Goal: Task Accomplishment & Management: Manage account settings

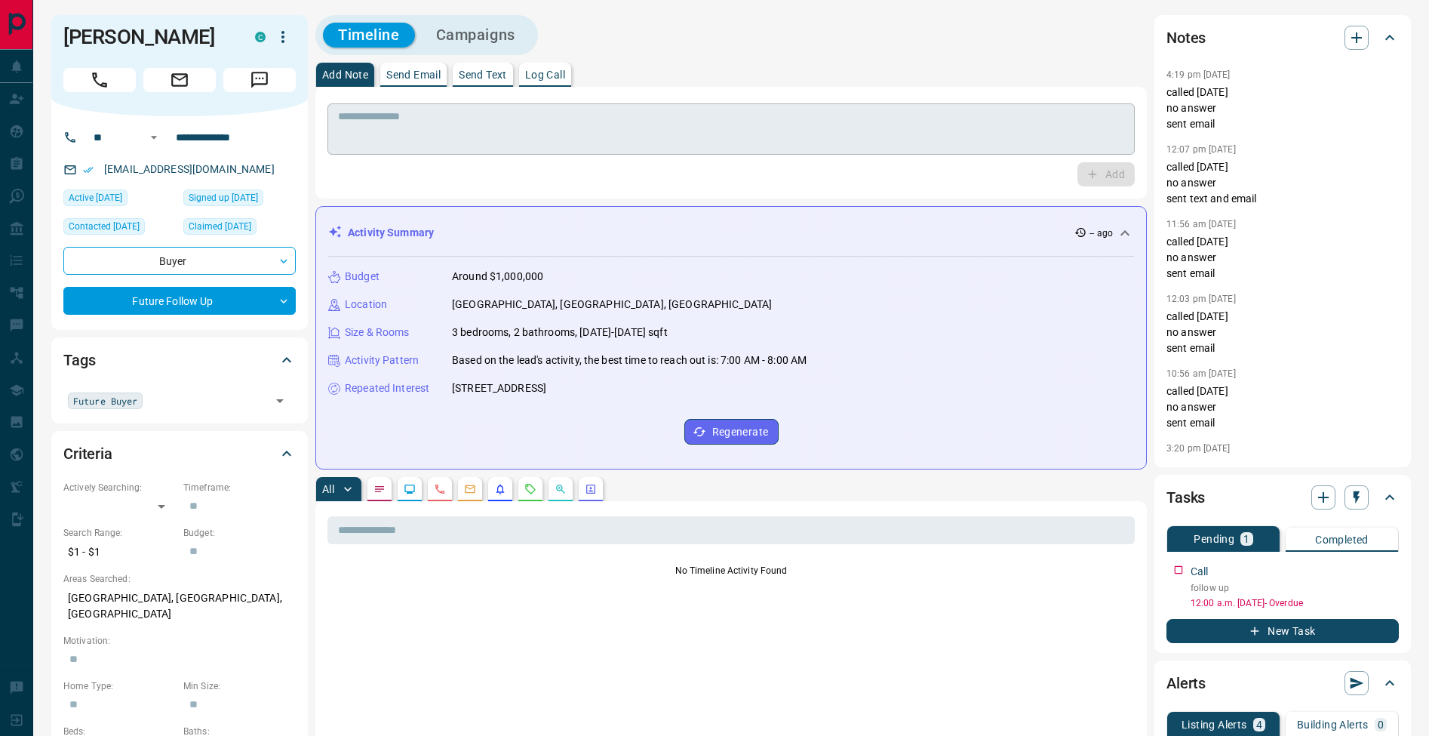
click at [575, 131] on textarea at bounding box center [731, 129] width 786 height 38
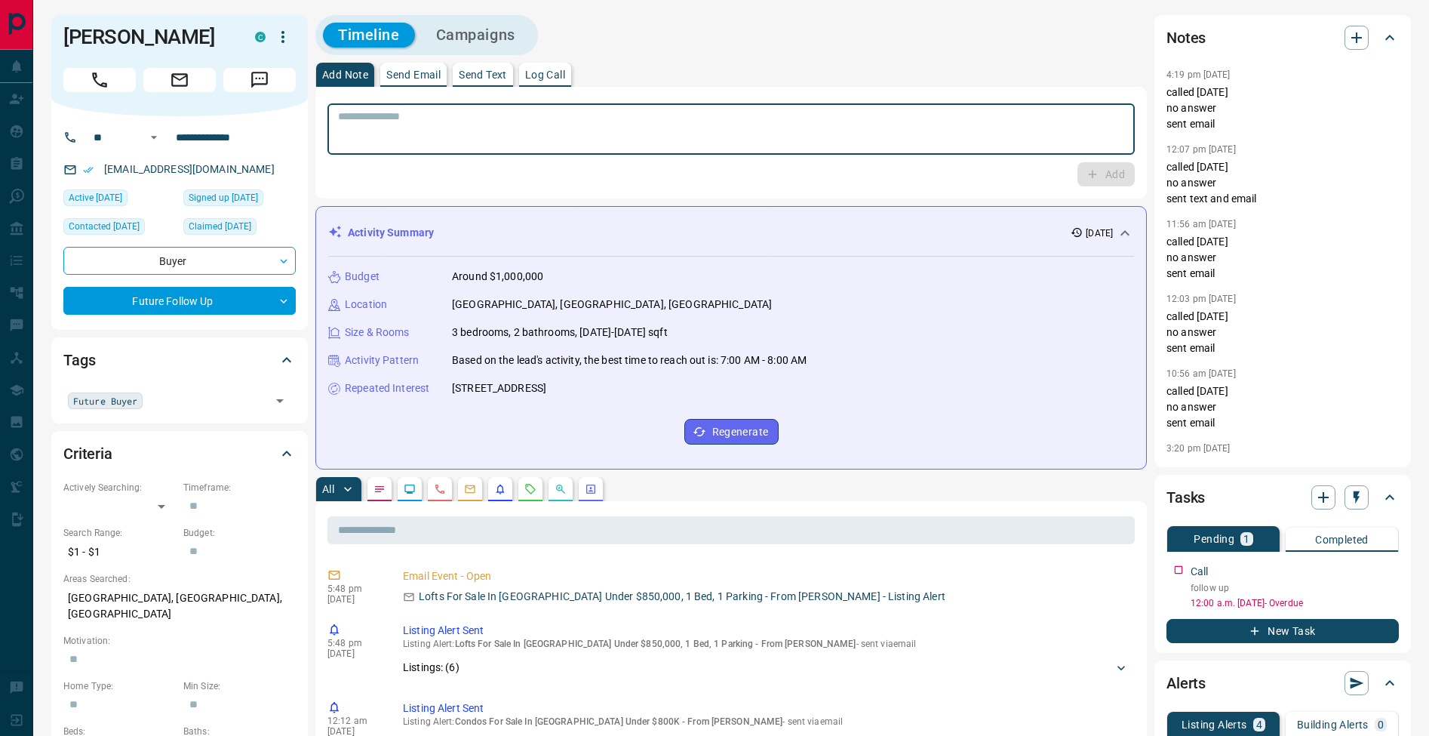
click at [614, 129] on textarea at bounding box center [731, 129] width 786 height 38
click at [352, 129] on textarea at bounding box center [731, 129] width 786 height 38
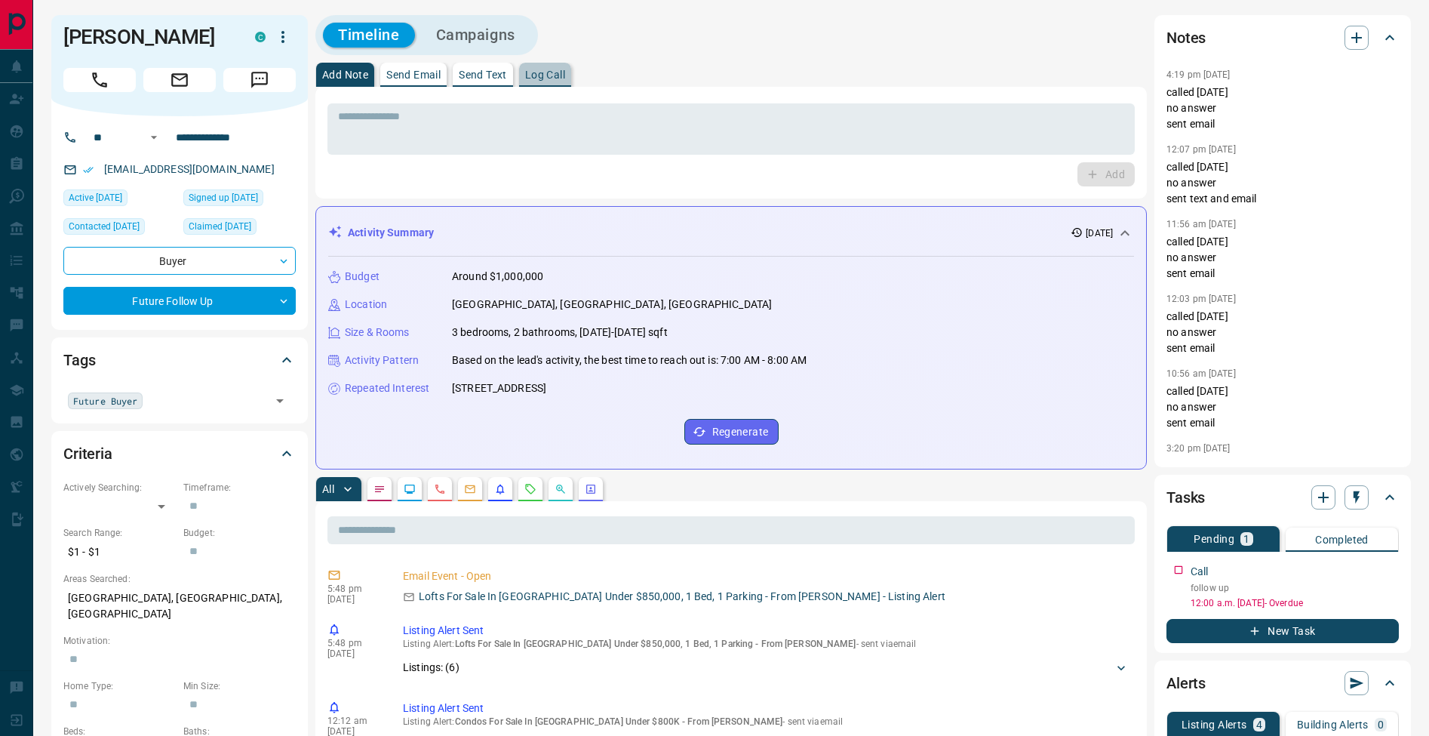
click at [561, 77] on p "Log Call" at bounding box center [545, 74] width 40 height 11
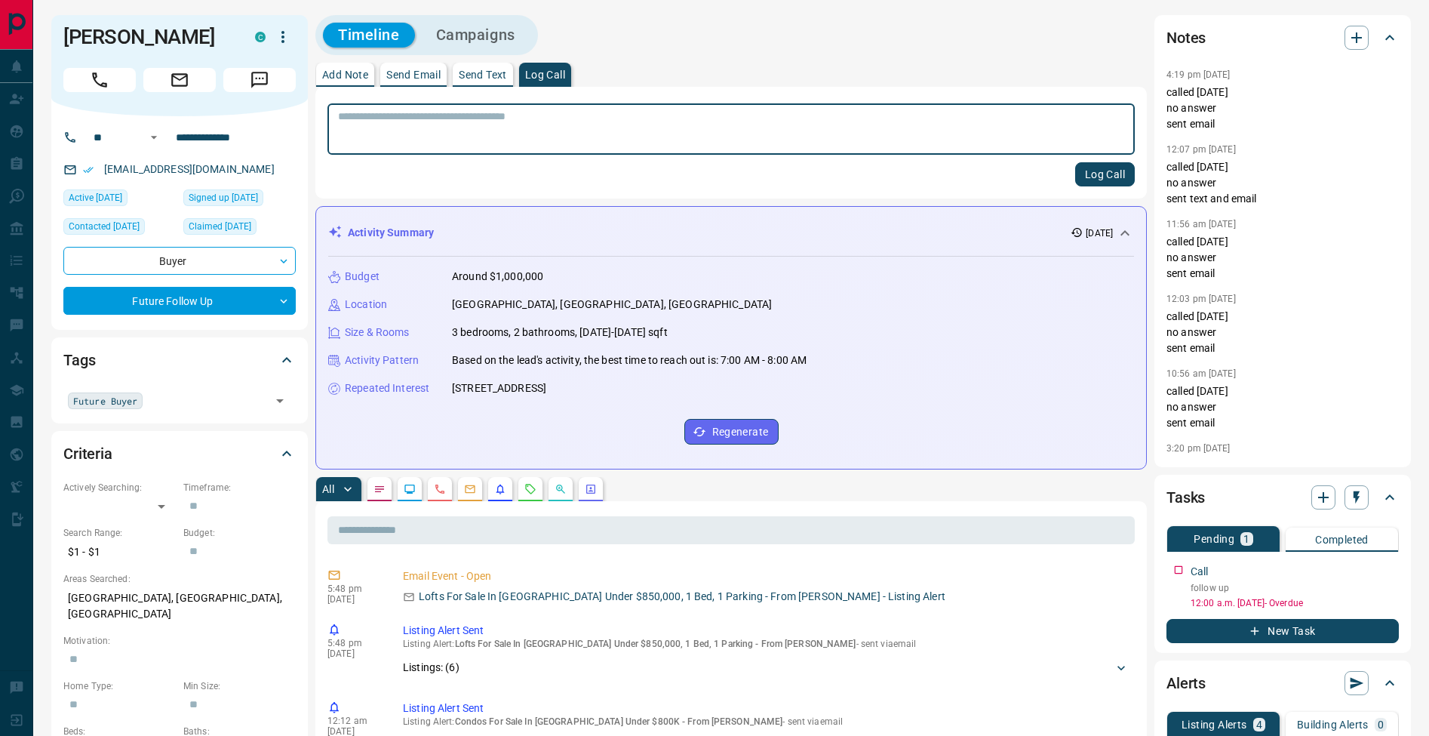
click at [1115, 178] on button "Log Call" at bounding box center [1105, 174] width 60 height 24
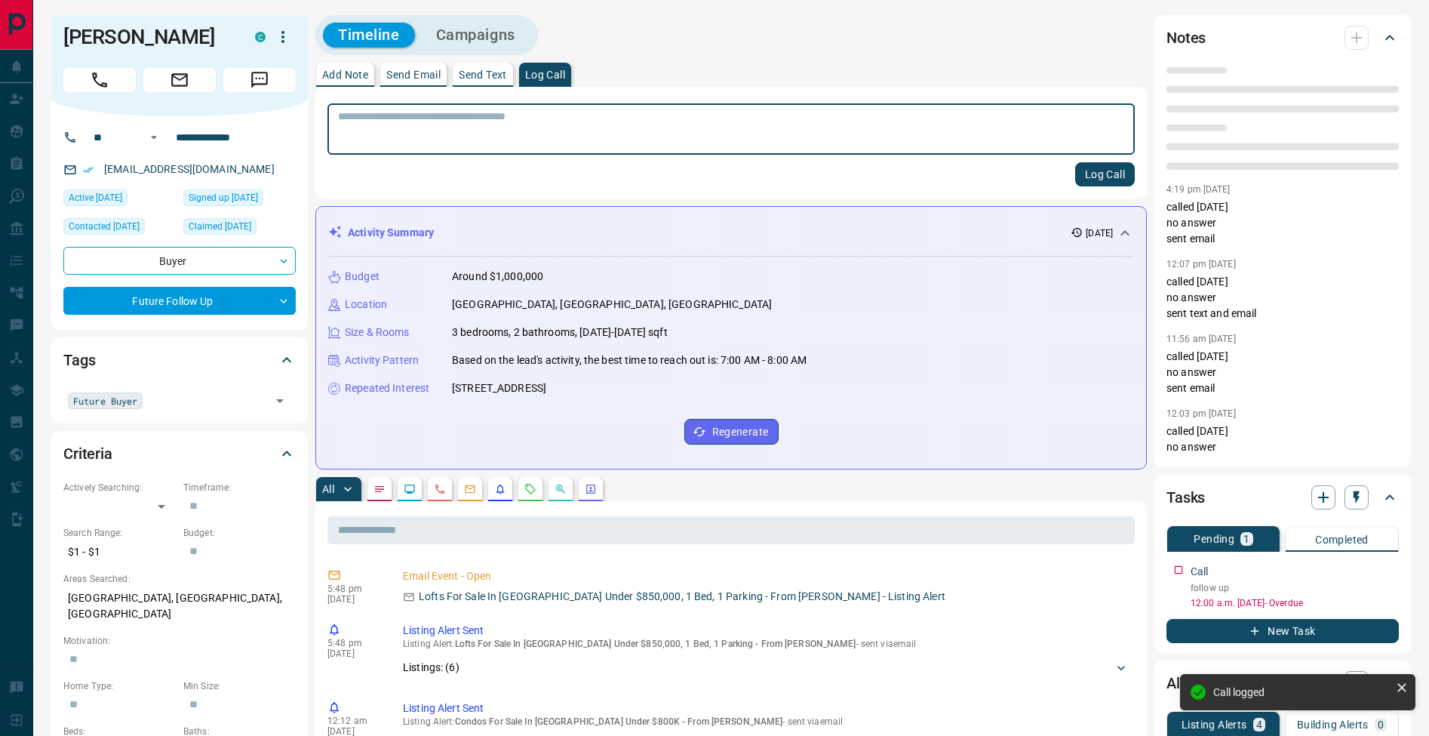
click at [342, 80] on p "Add Note" at bounding box center [345, 74] width 46 height 11
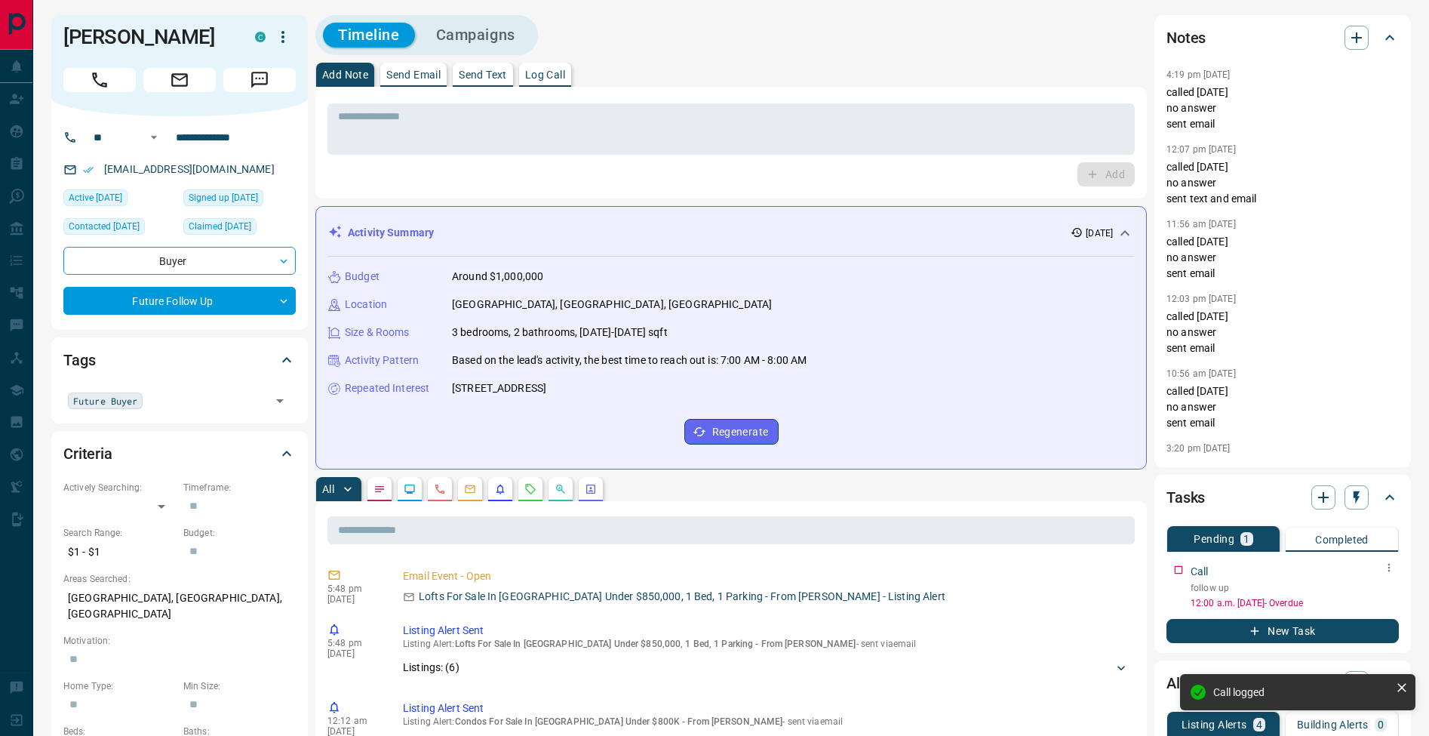
click at [1392, 572] on icon "button" at bounding box center [1389, 567] width 12 height 12
click at [1380, 592] on li "Edit" at bounding box center [1365, 596] width 66 height 23
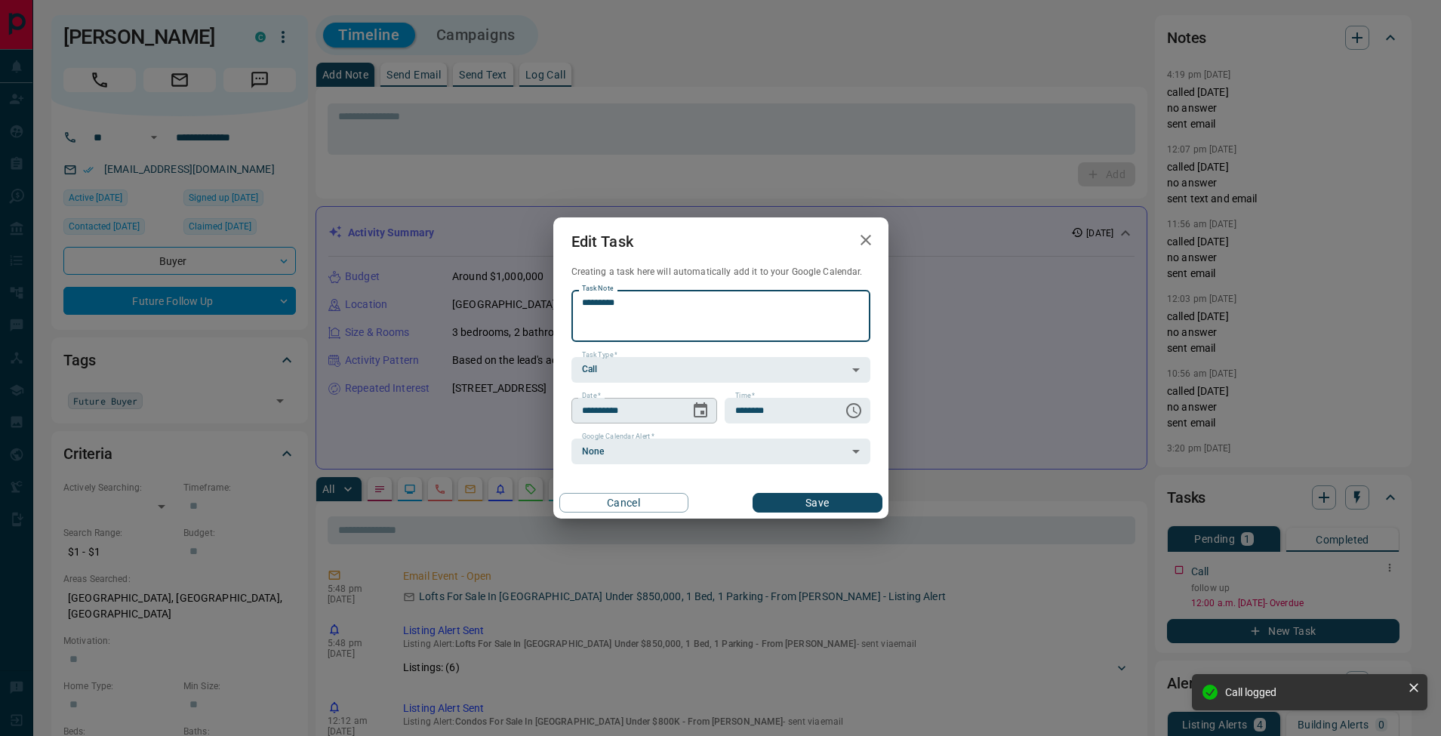
click at [698, 414] on icon "Choose date, selected date is Aug 14, 2025" at bounding box center [700, 410] width 18 height 18
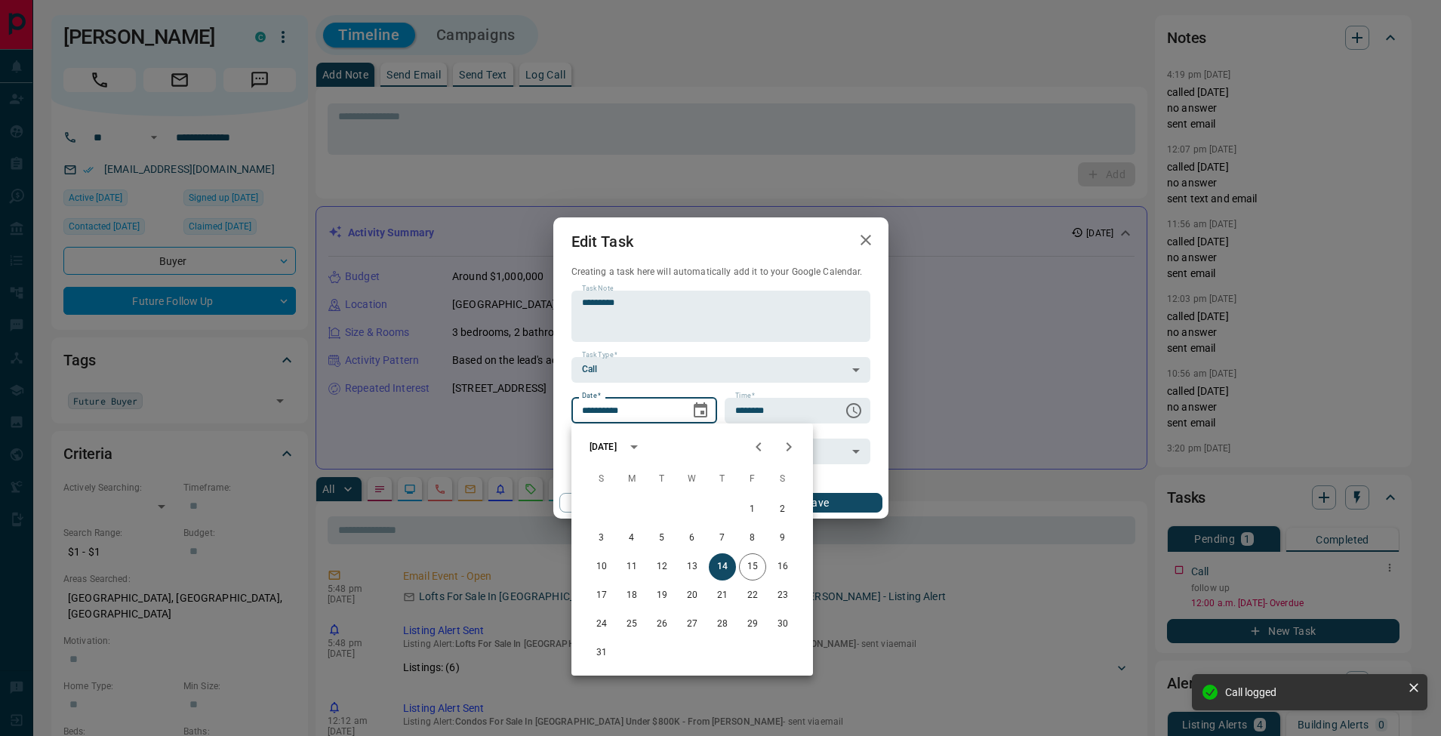
click at [783, 453] on icon "Next month" at bounding box center [789, 447] width 18 height 18
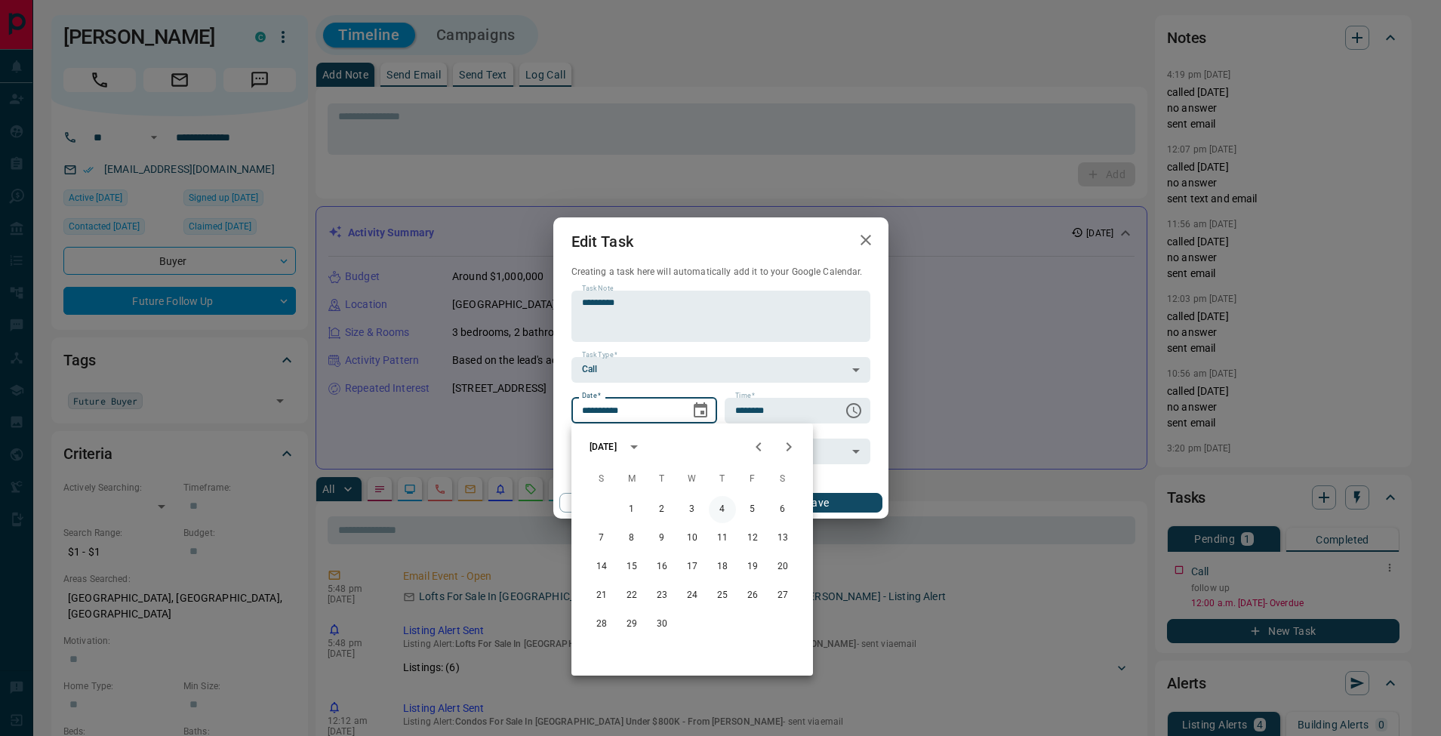
click at [723, 509] on button "4" at bounding box center [722, 509] width 27 height 27
type input "**********"
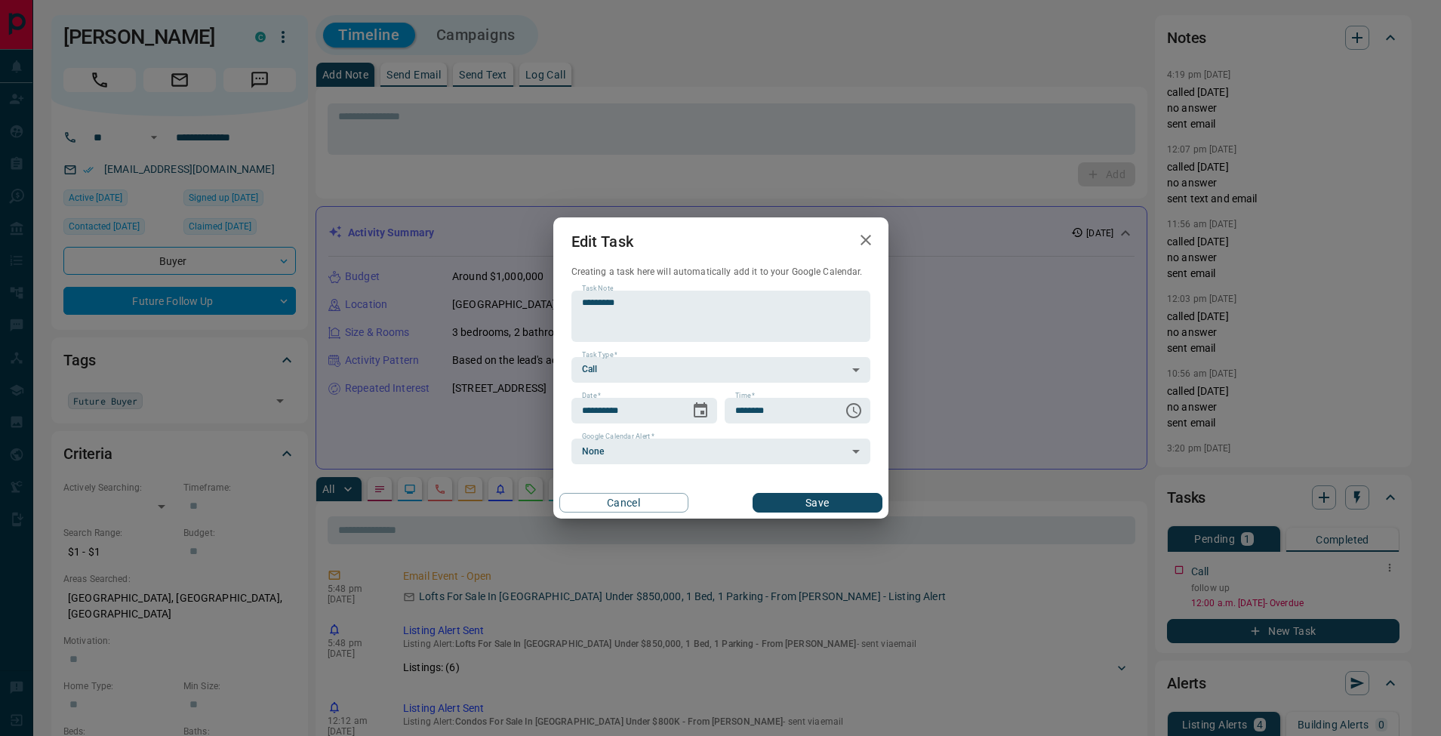
click at [842, 503] on button "Save" at bounding box center [816, 503] width 129 height 20
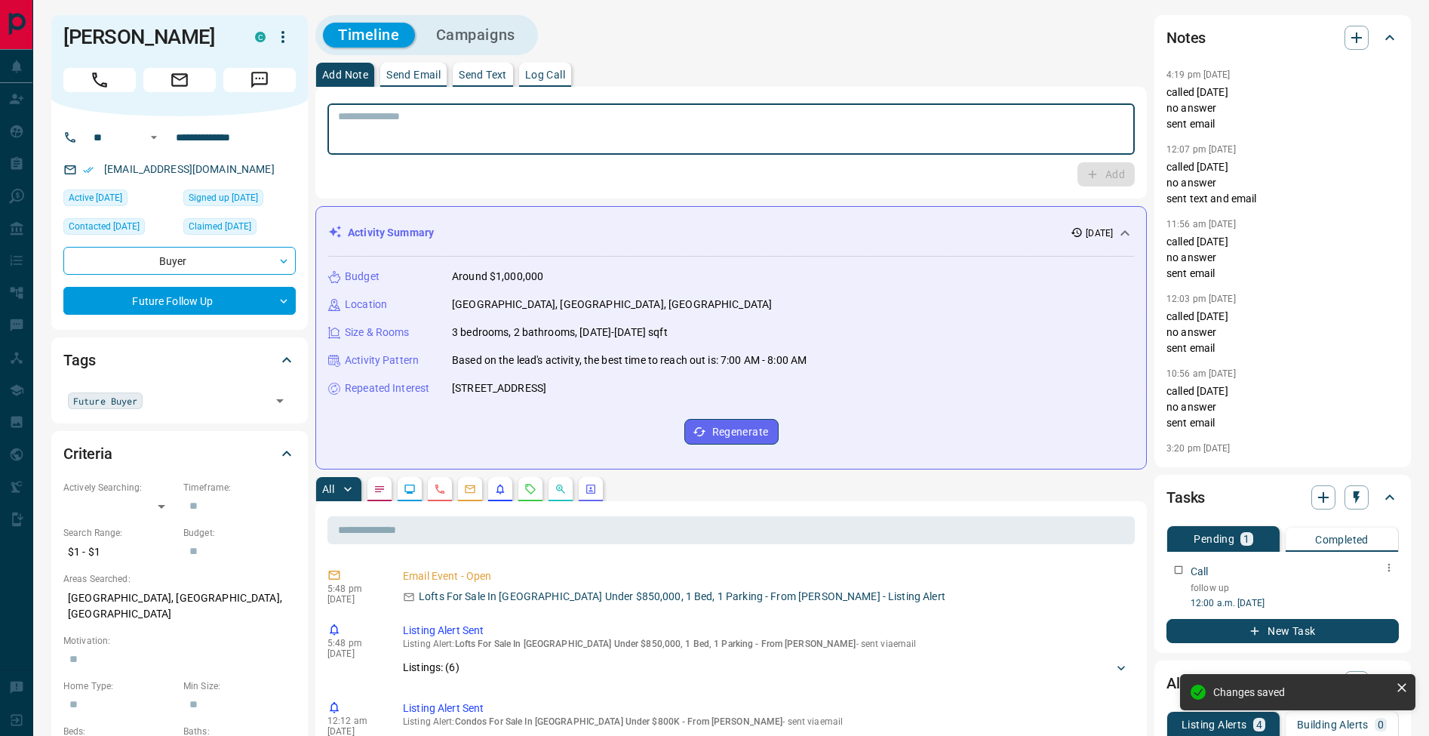
click at [491, 120] on textarea at bounding box center [731, 129] width 786 height 38
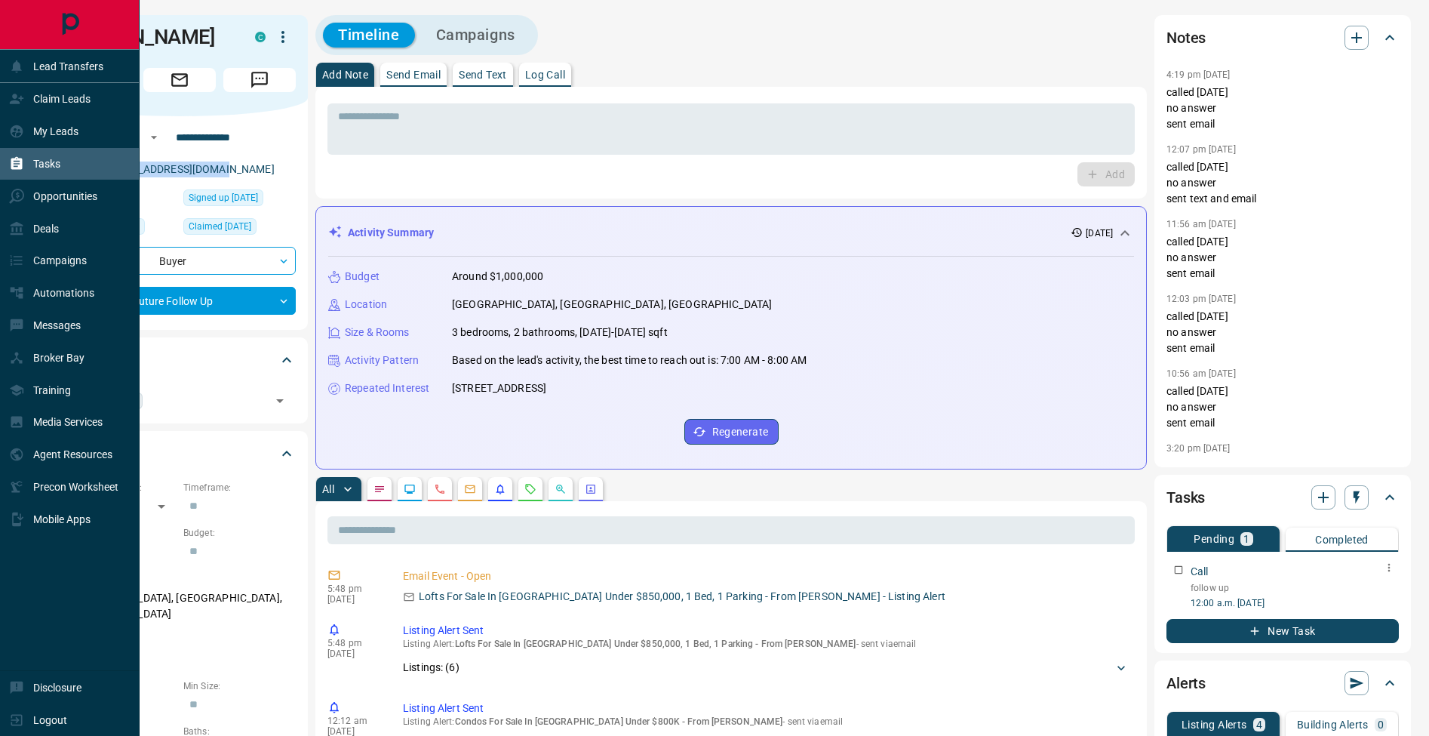
click at [22, 165] on icon at bounding box center [16, 163] width 11 height 13
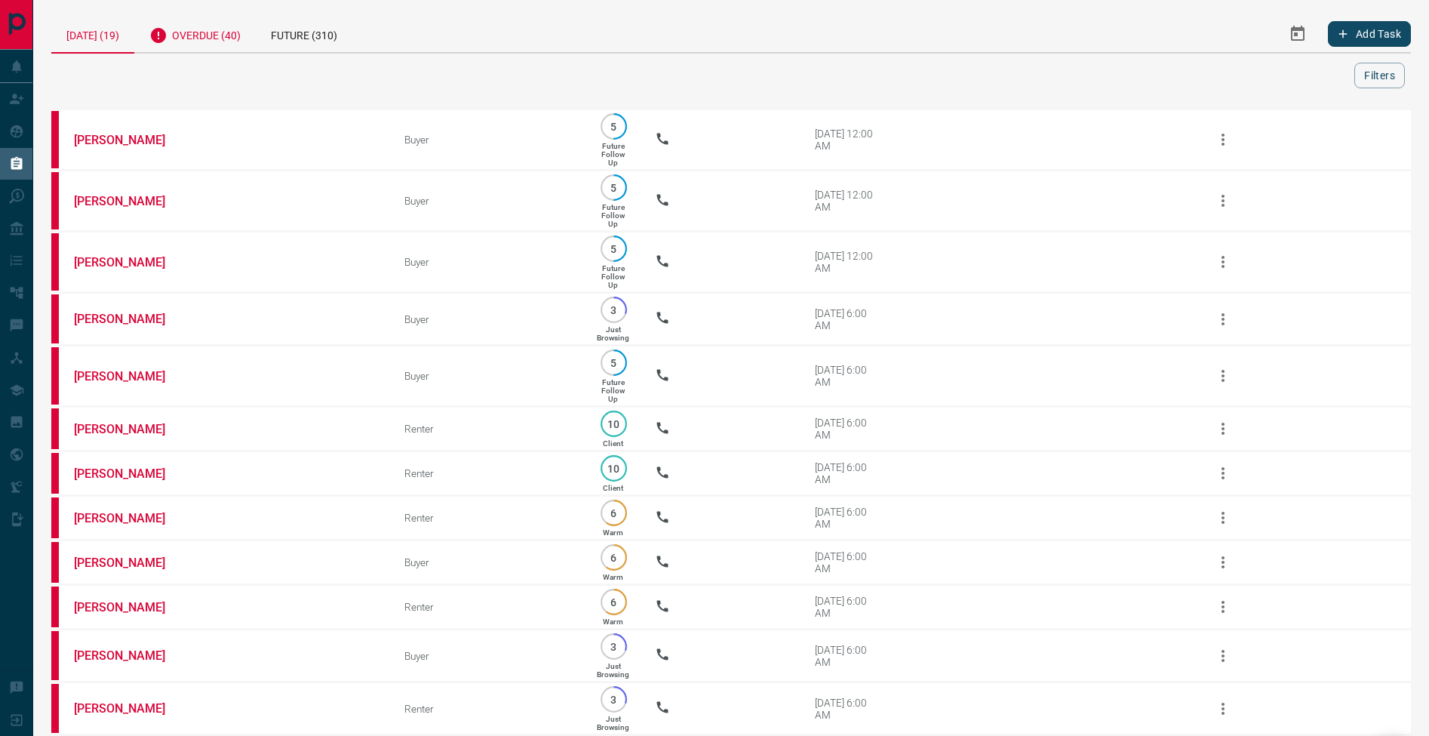
click at [214, 42] on div "Overdue (40)" at bounding box center [194, 33] width 121 height 37
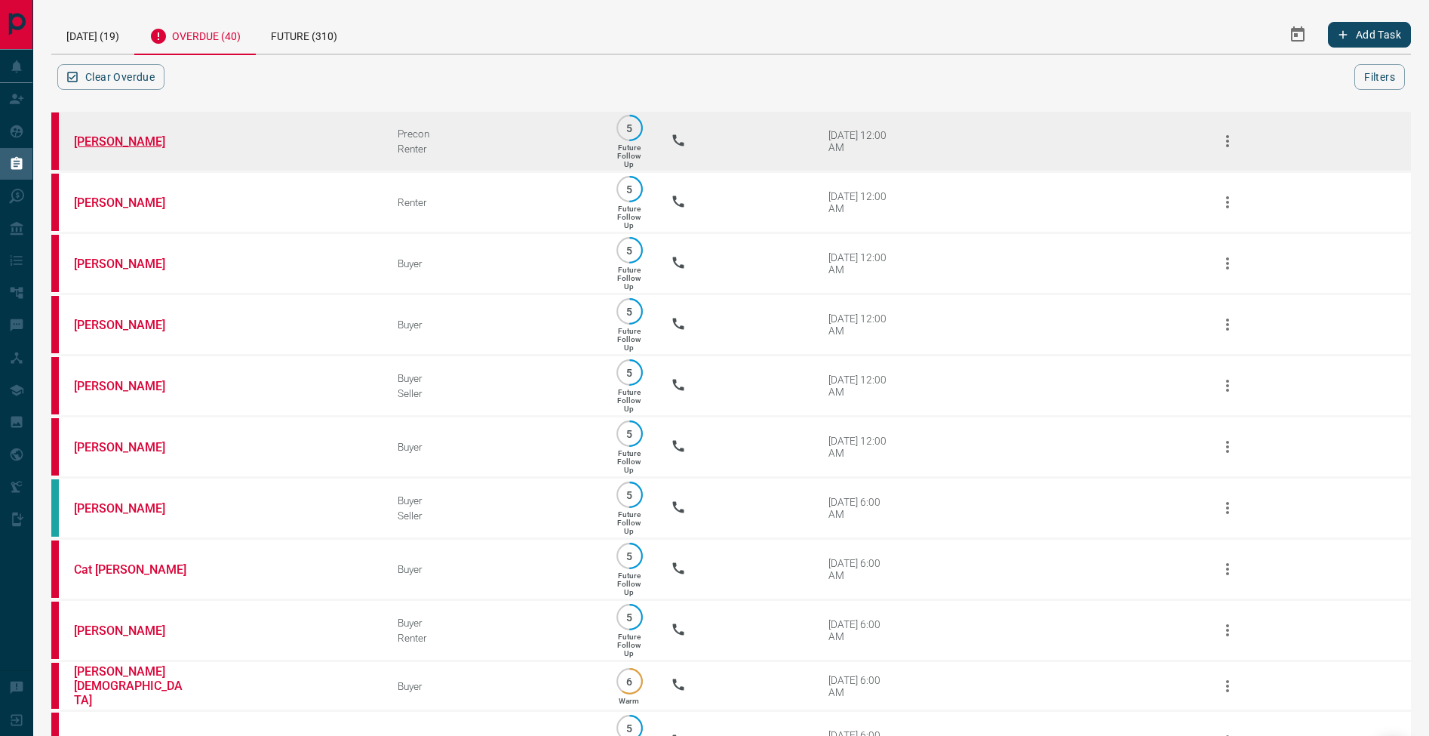
click at [126, 142] on link "[PERSON_NAME]" at bounding box center [130, 141] width 113 height 14
